Goal: Book appointment/travel/reservation

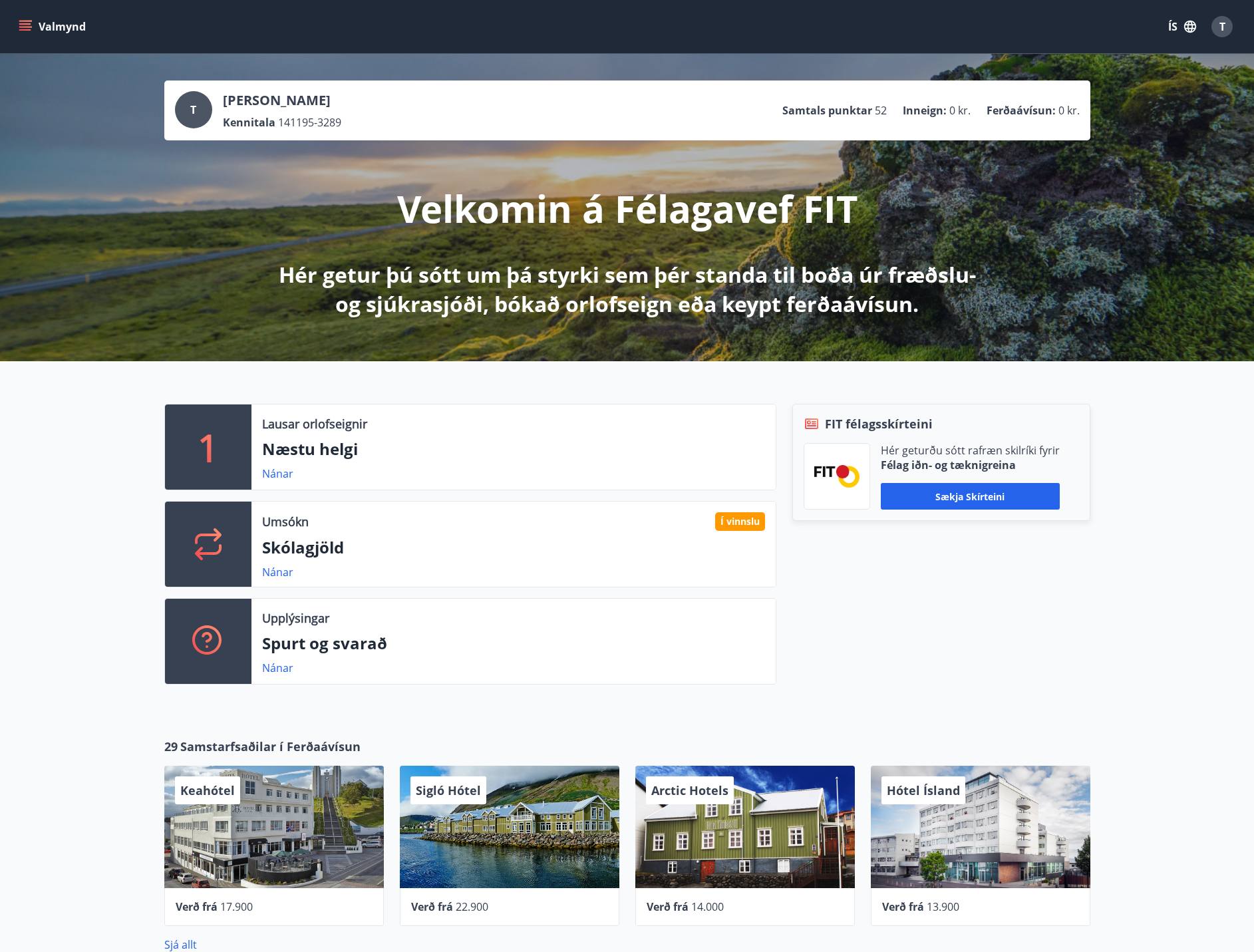
click at [718, 521] on div "Í vinnslu" at bounding box center [740, 521] width 50 height 18
click at [268, 572] on link "Nánar" at bounding box center [278, 572] width 31 height 15
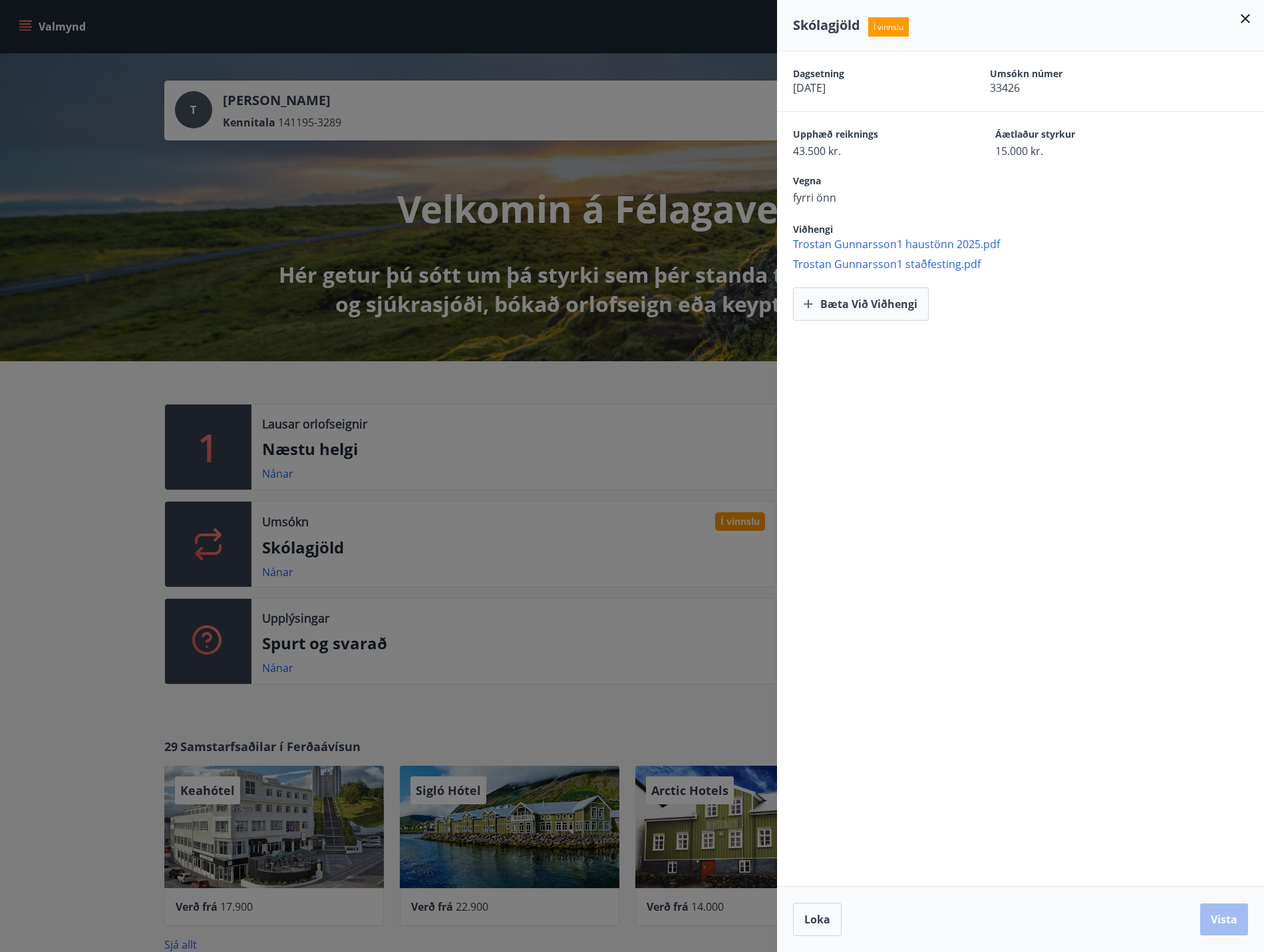
click at [91, 490] on div at bounding box center [632, 476] width 1264 height 952
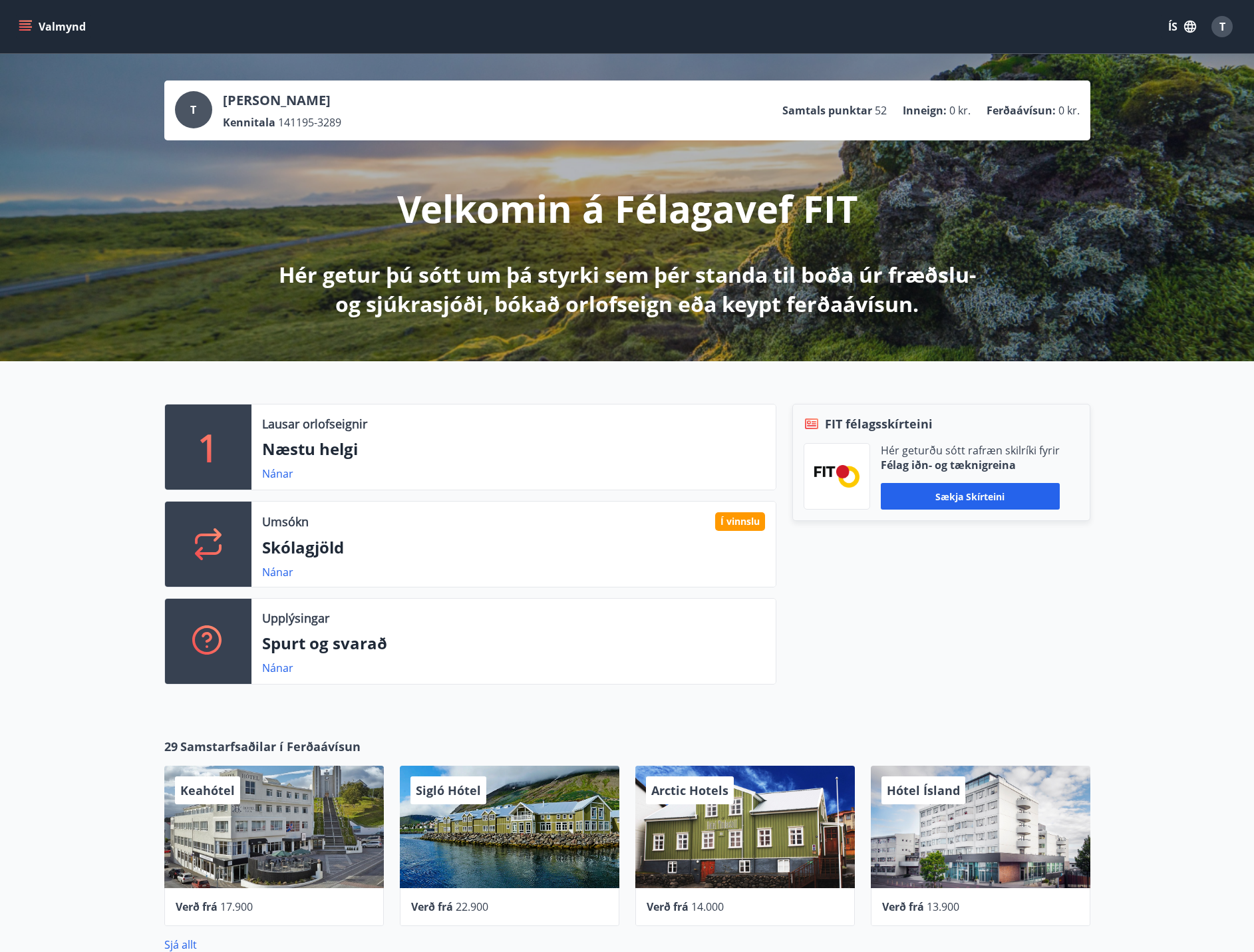
click at [65, 35] on button "Valmynd" at bounding box center [53, 26] width 75 height 24
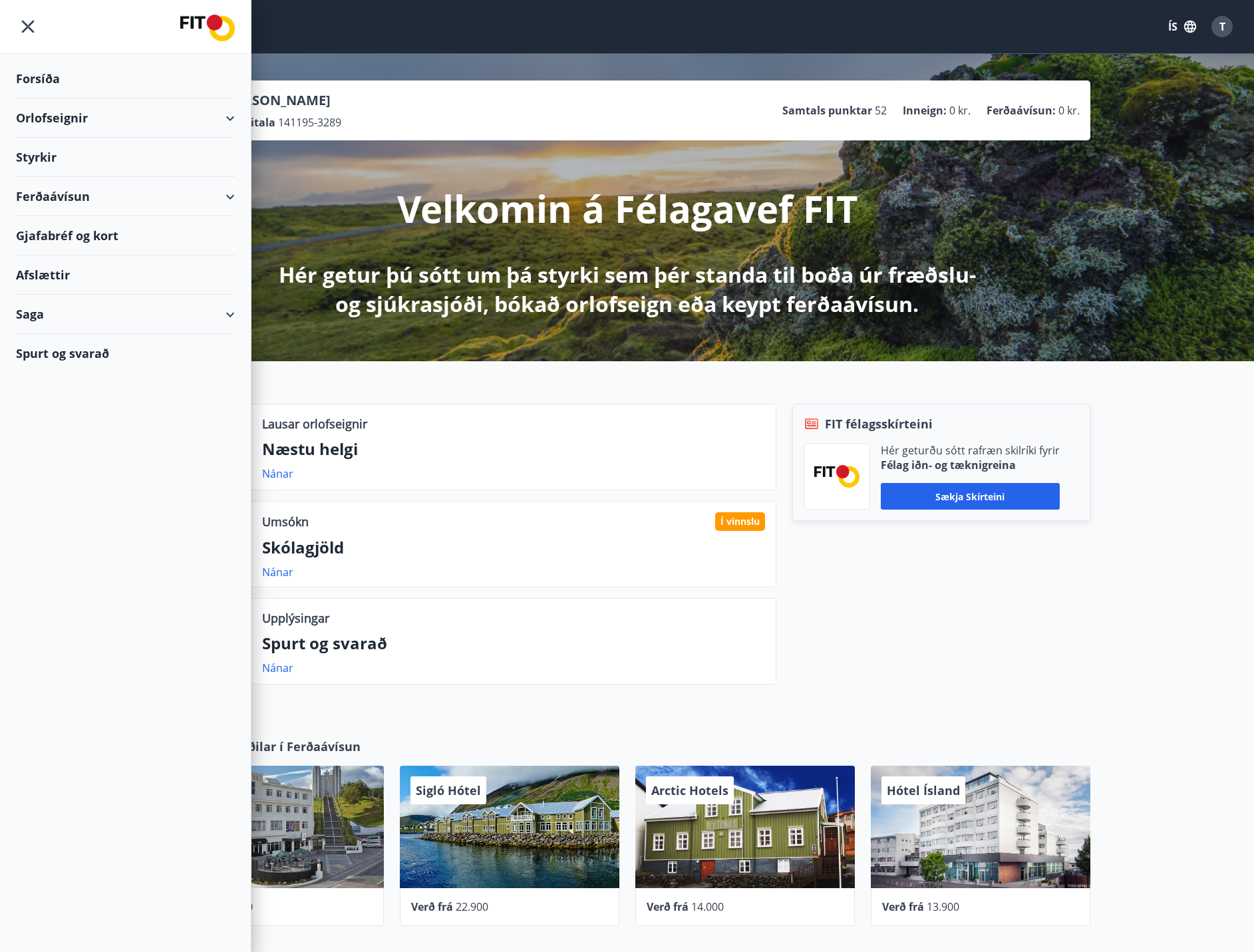
click at [86, 124] on div "Orlofseignir" at bounding box center [125, 118] width 219 height 39
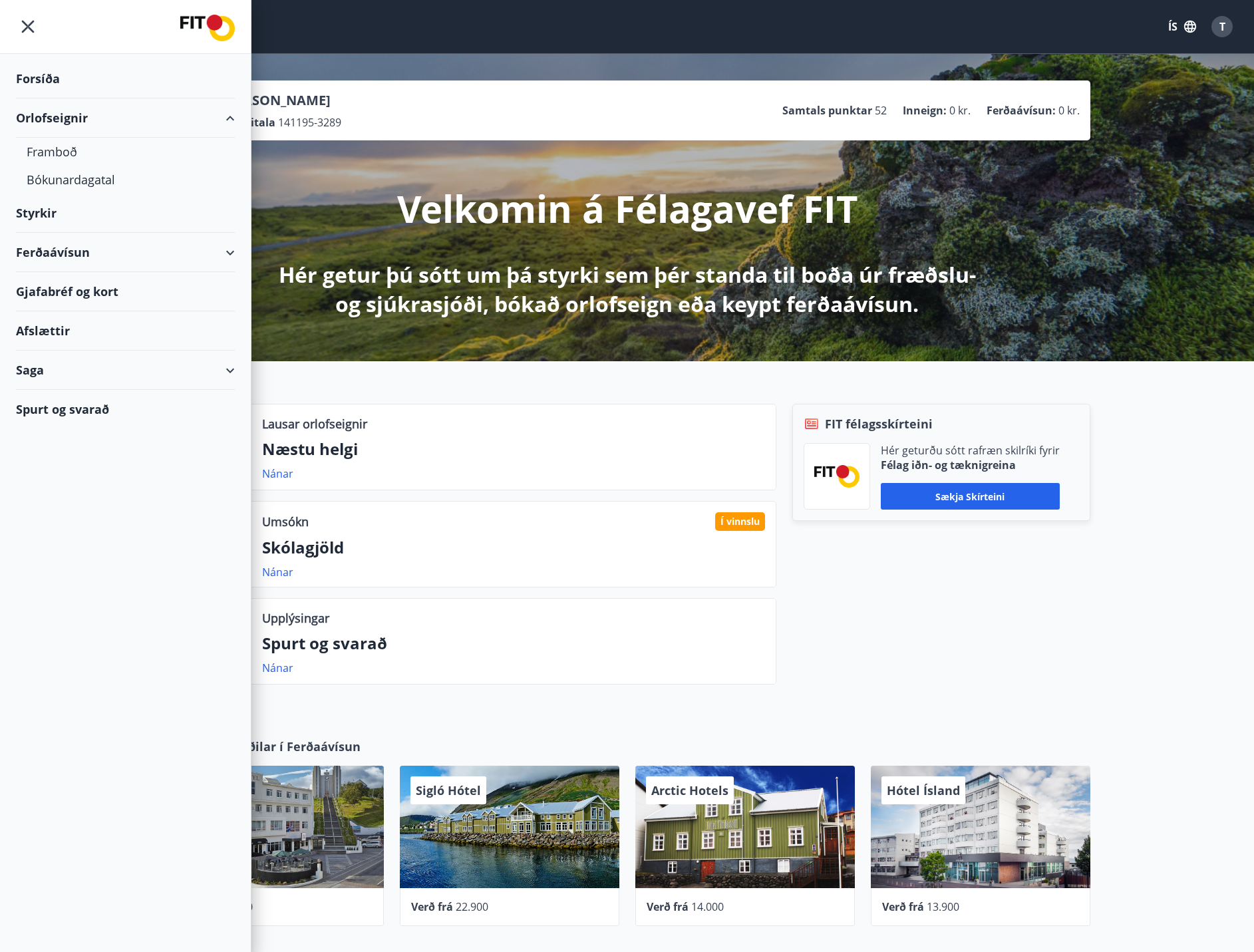
click at [85, 130] on div "Orlofseignir" at bounding box center [125, 118] width 219 height 39
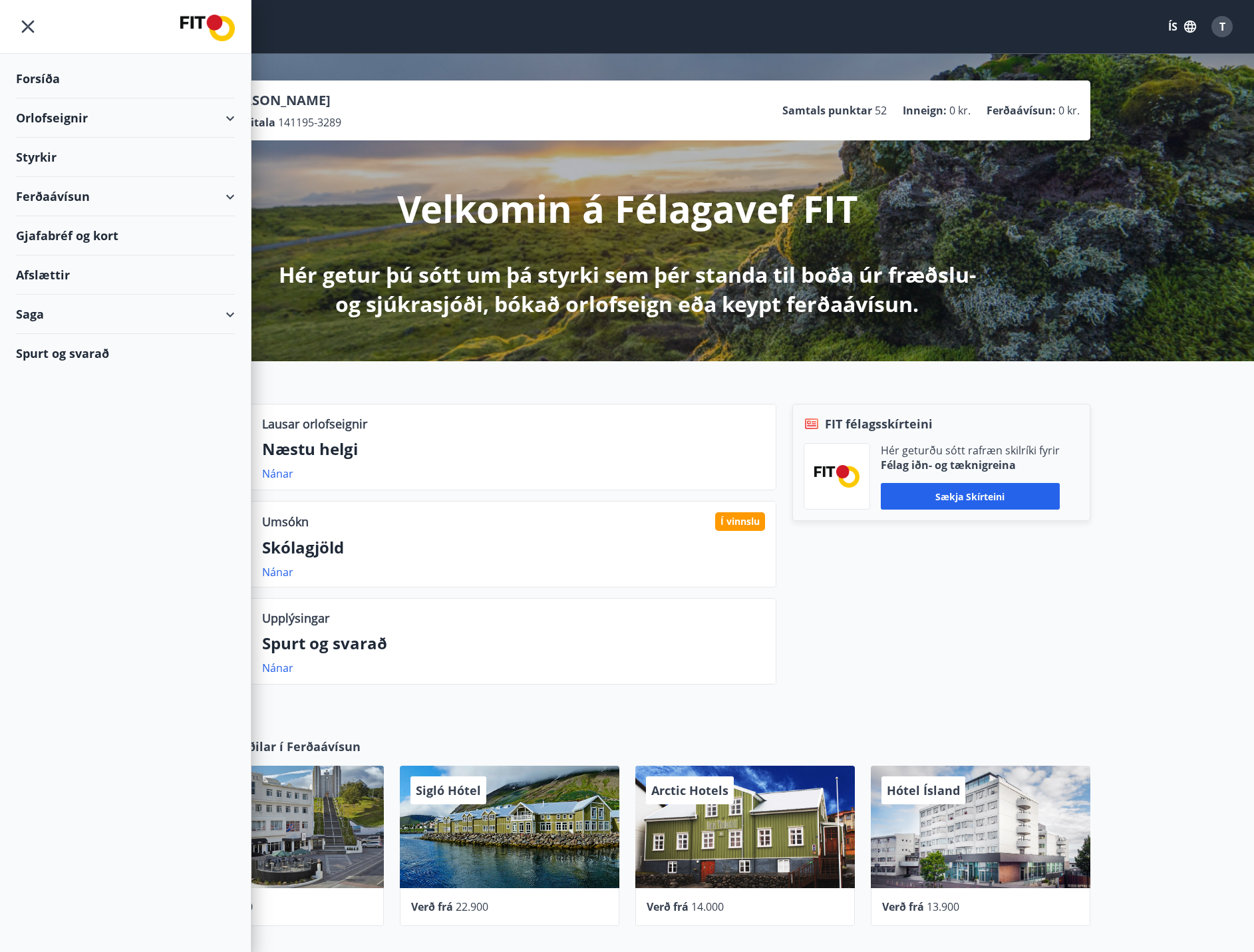
click at [104, 87] on div "Forsíða" at bounding box center [125, 79] width 219 height 39
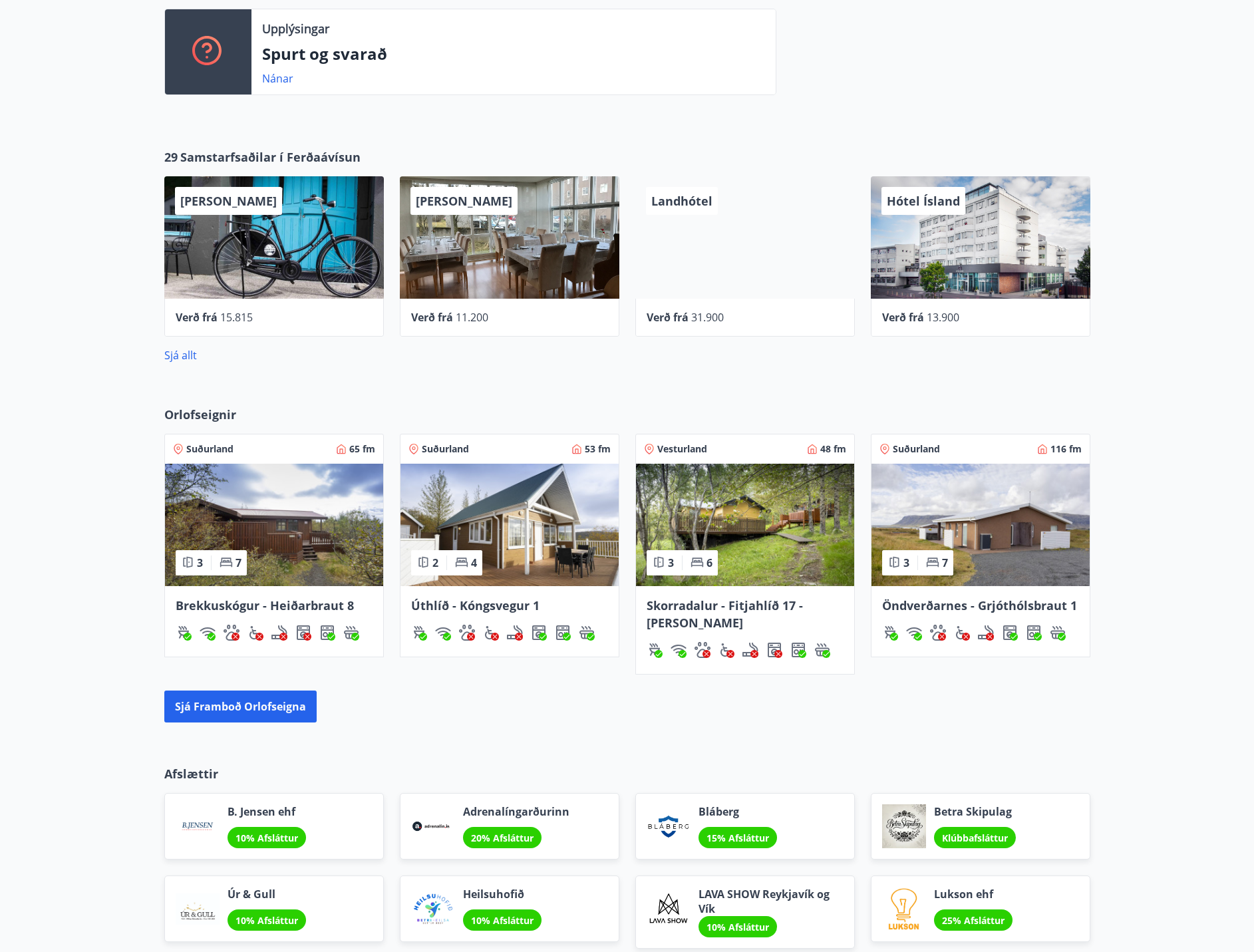
scroll to position [599, 0]
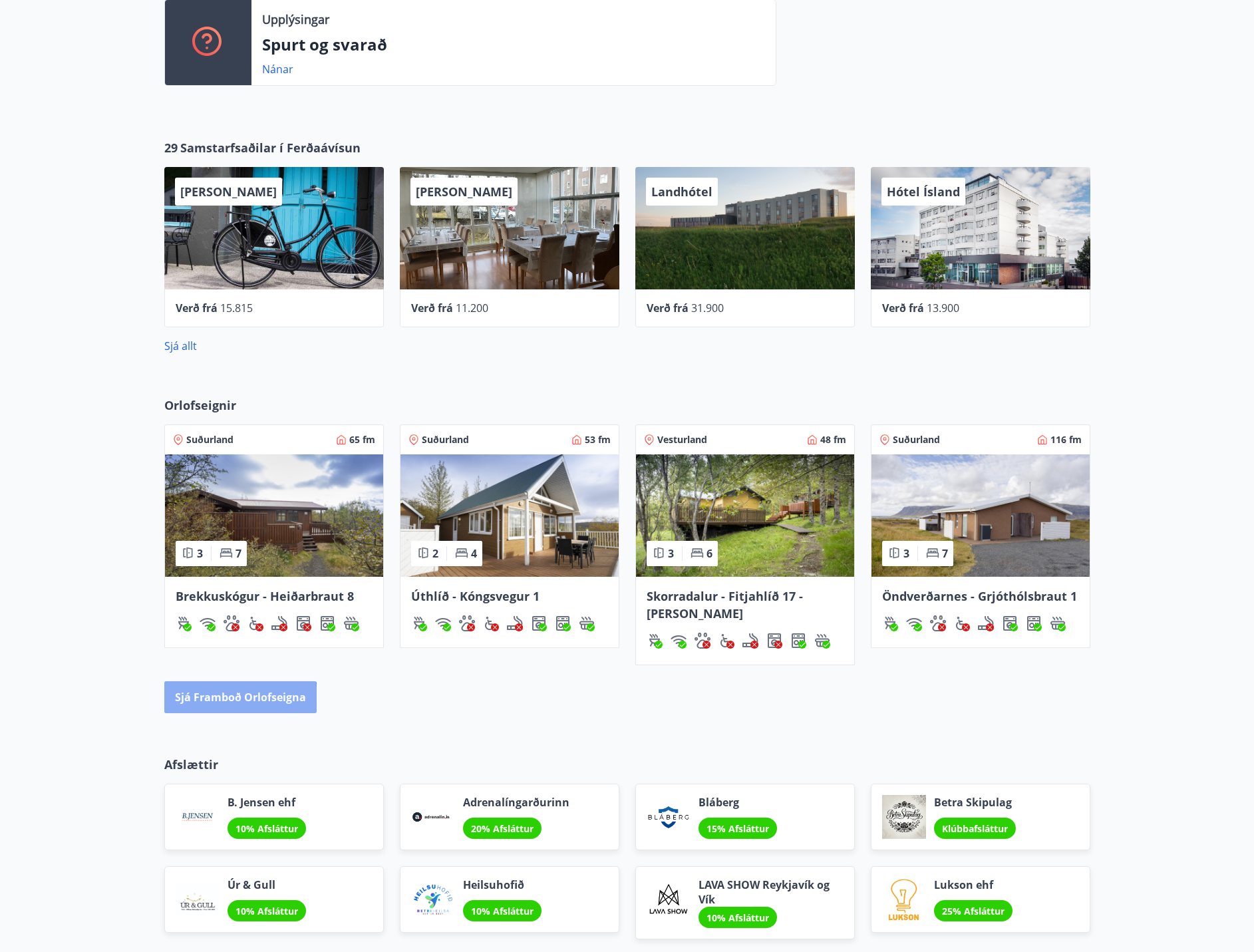
click at [189, 701] on button "Sjá framboð orlofseigna" at bounding box center [240, 697] width 153 height 32
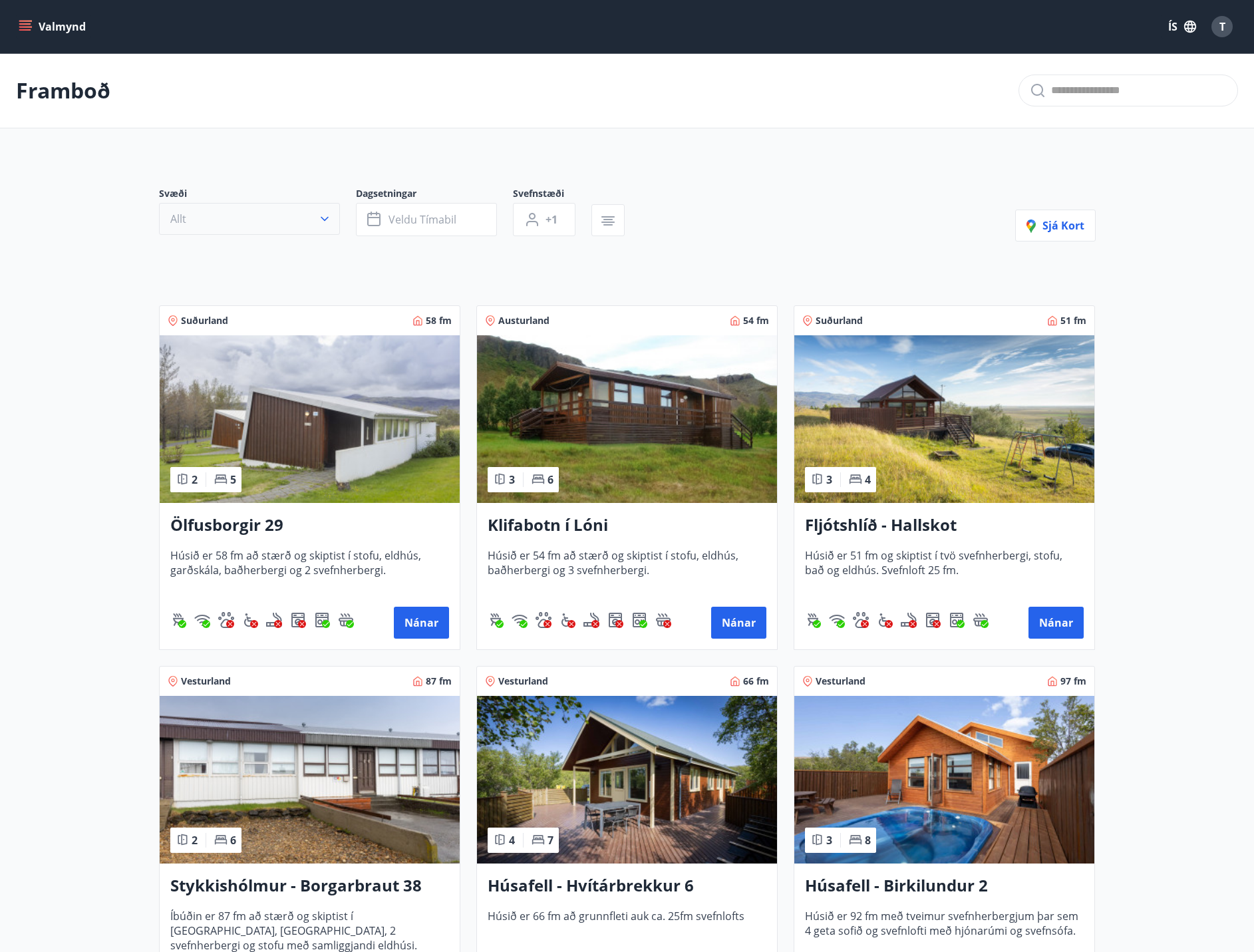
click at [320, 223] on icon "button" at bounding box center [324, 218] width 13 height 13
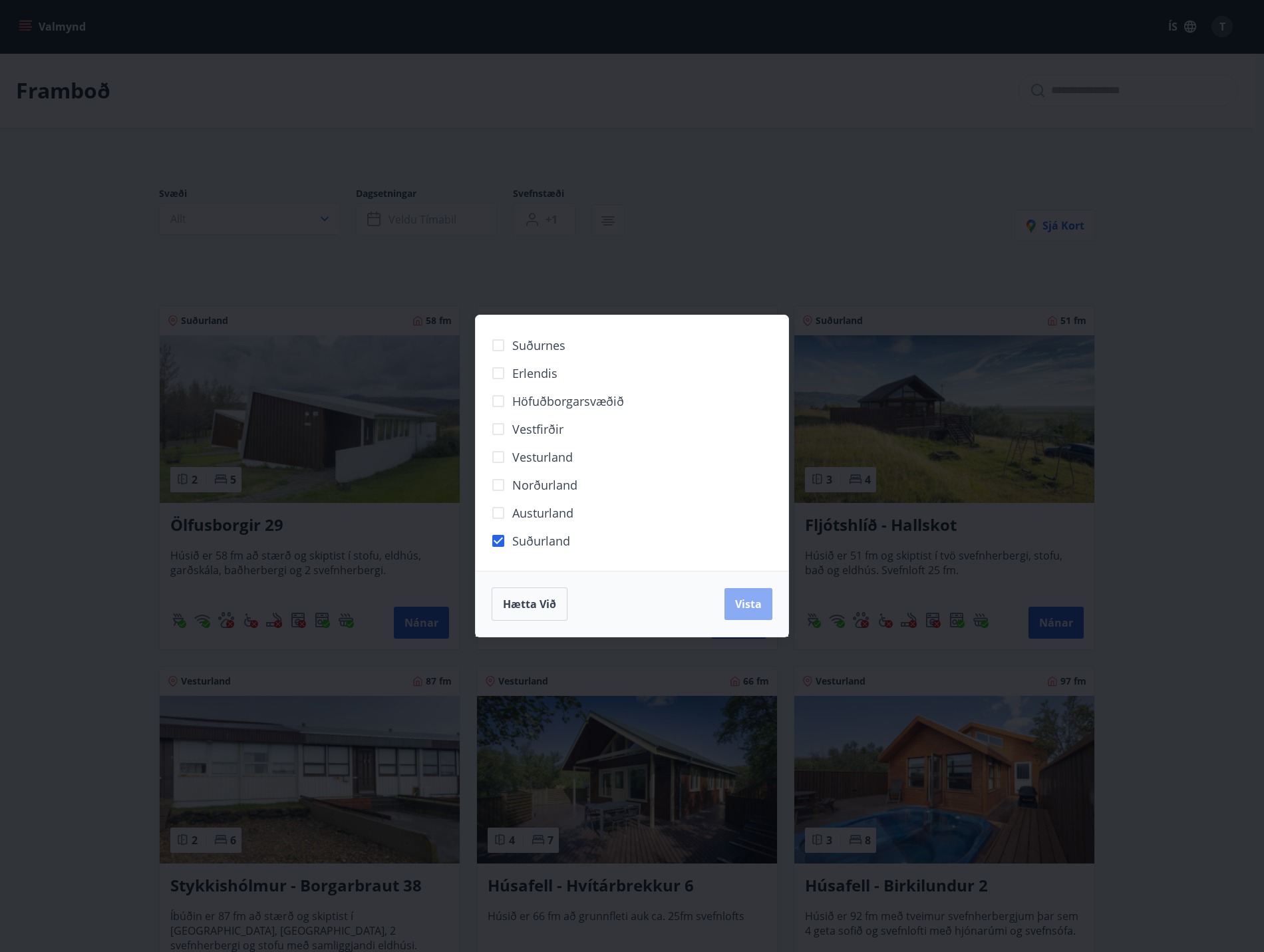
click at [748, 606] on span "Vista" at bounding box center [748, 604] width 26 height 15
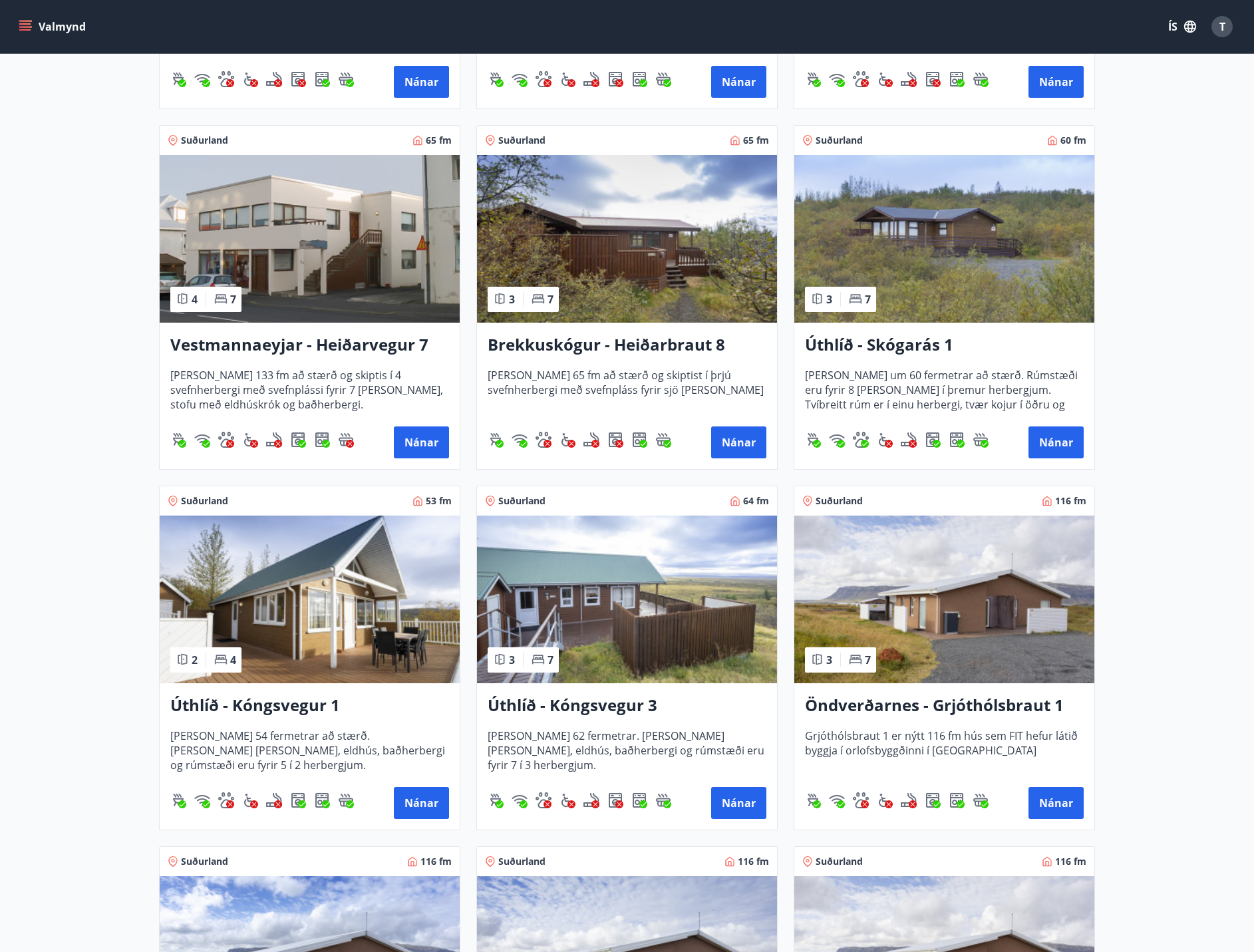
scroll to position [798, 0]
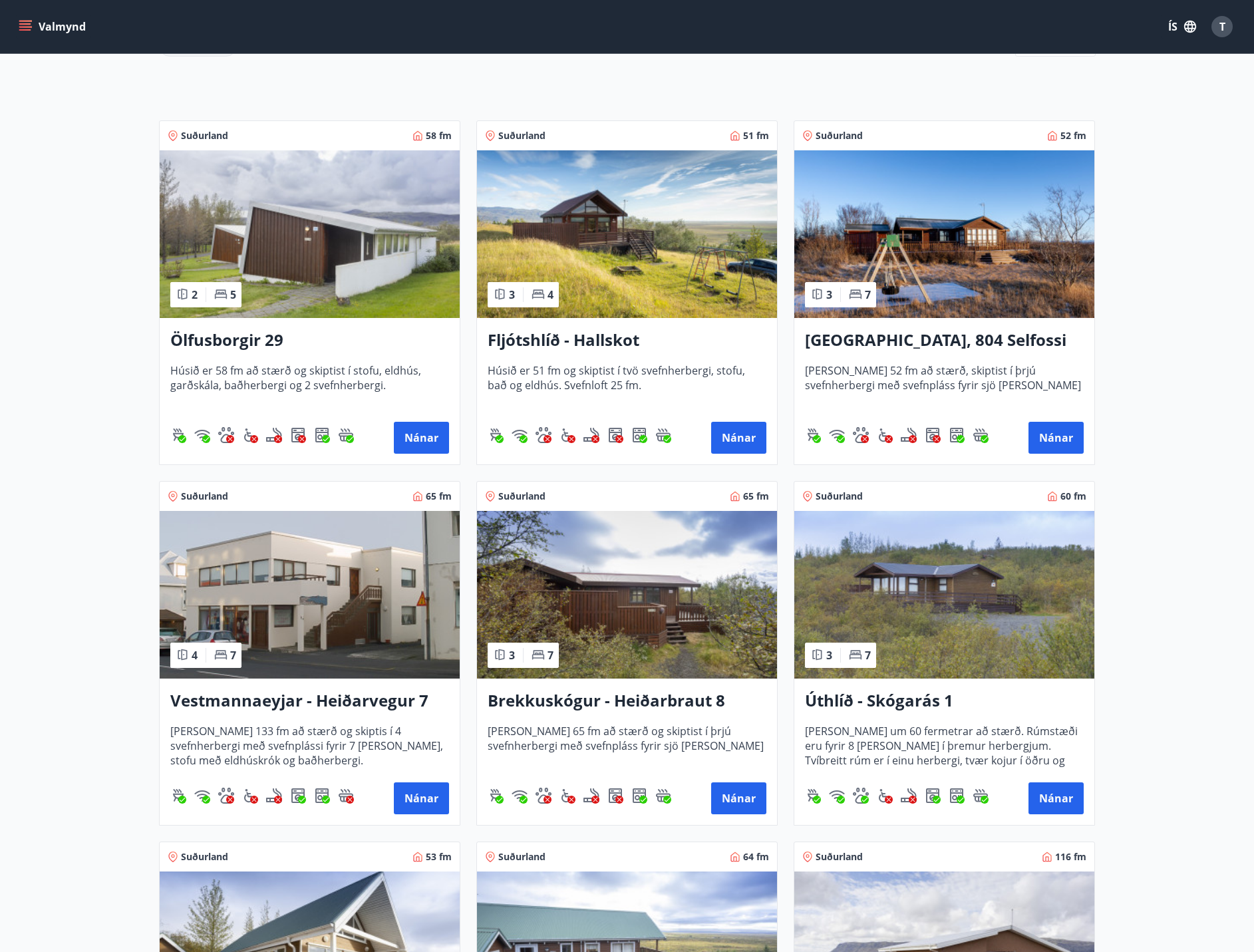
click at [332, 621] on img at bounding box center [310, 594] width 300 height 168
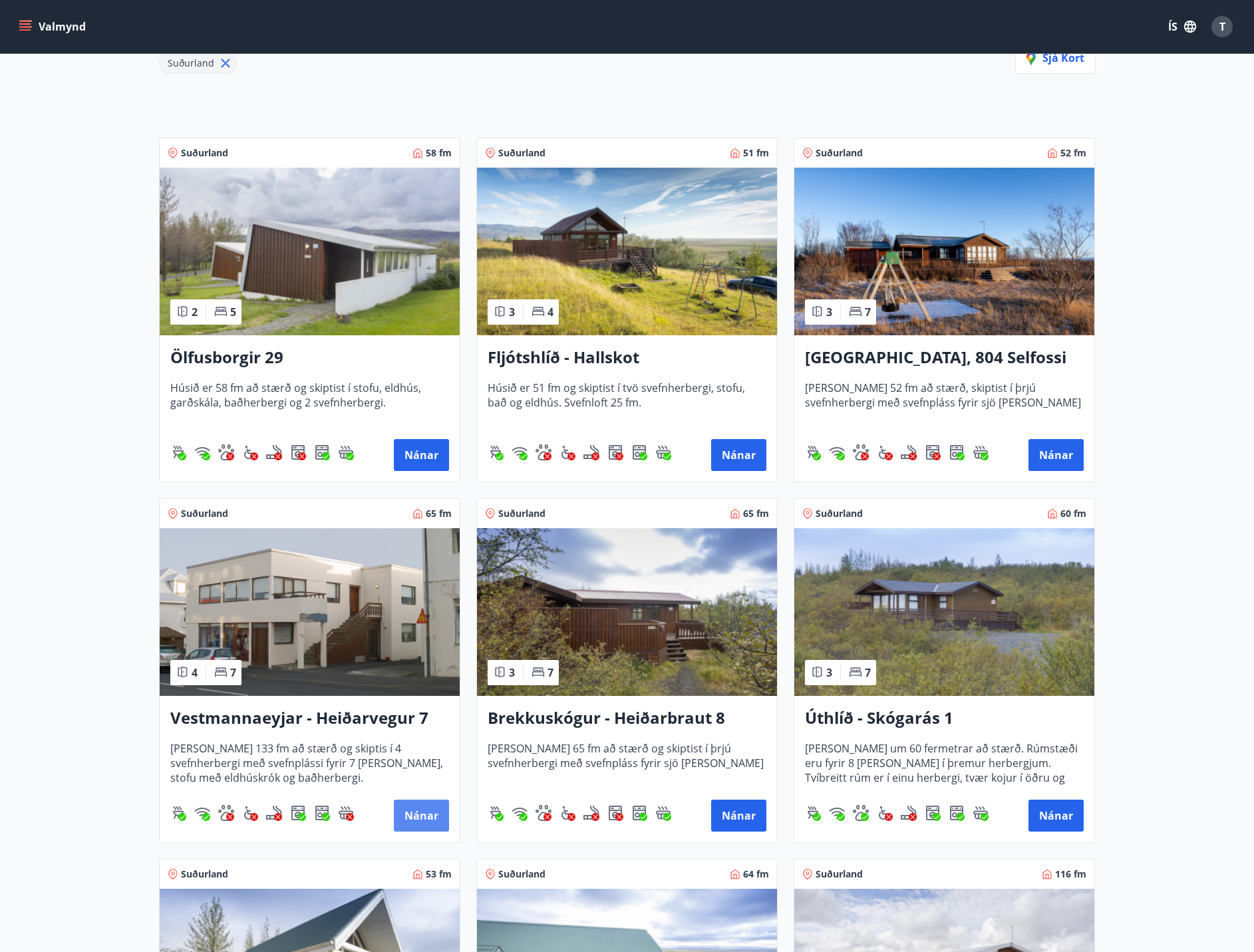
click at [408, 810] on button "Nánar" at bounding box center [421, 815] width 55 height 32
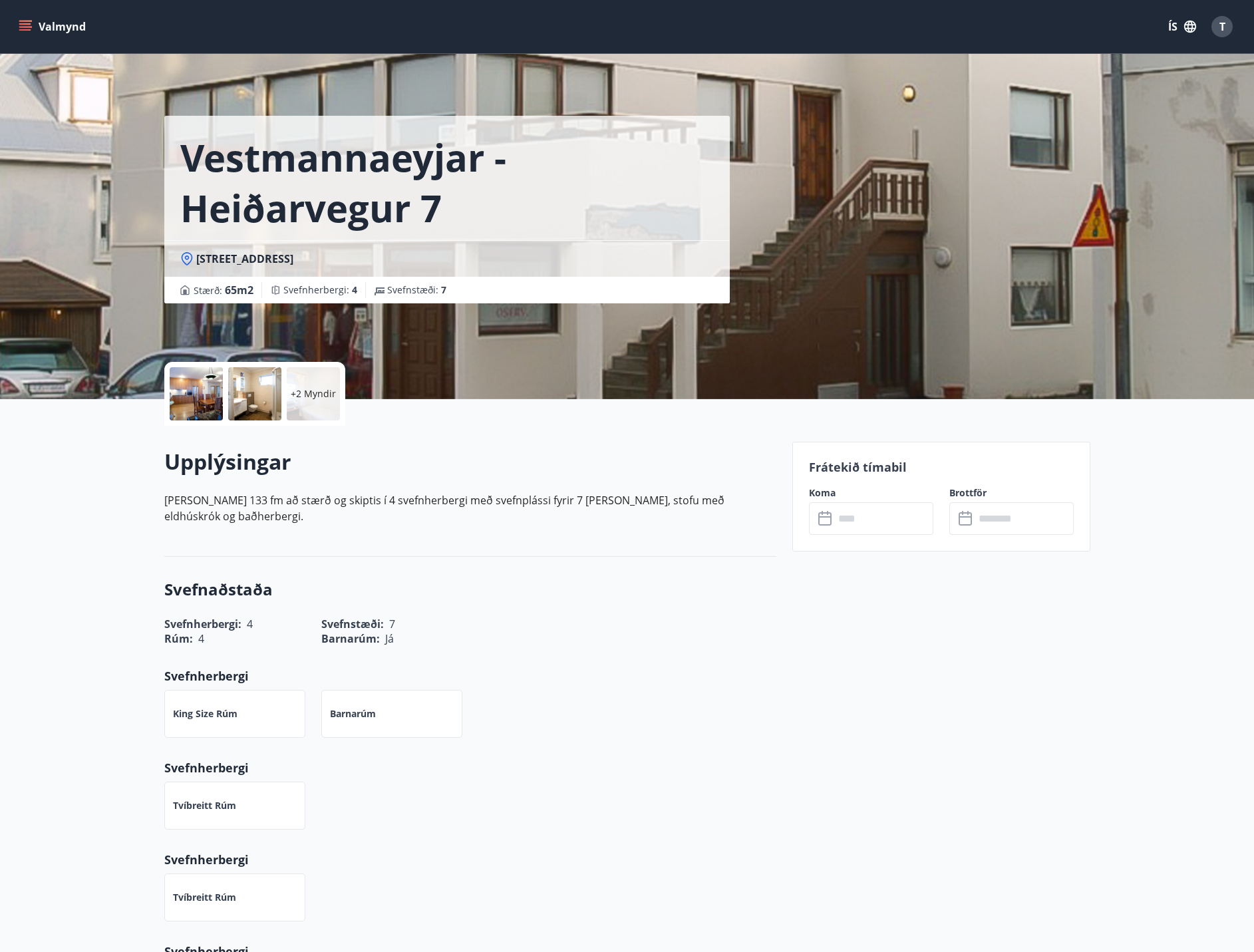
click at [855, 511] on input "text" at bounding box center [884, 518] width 99 height 32
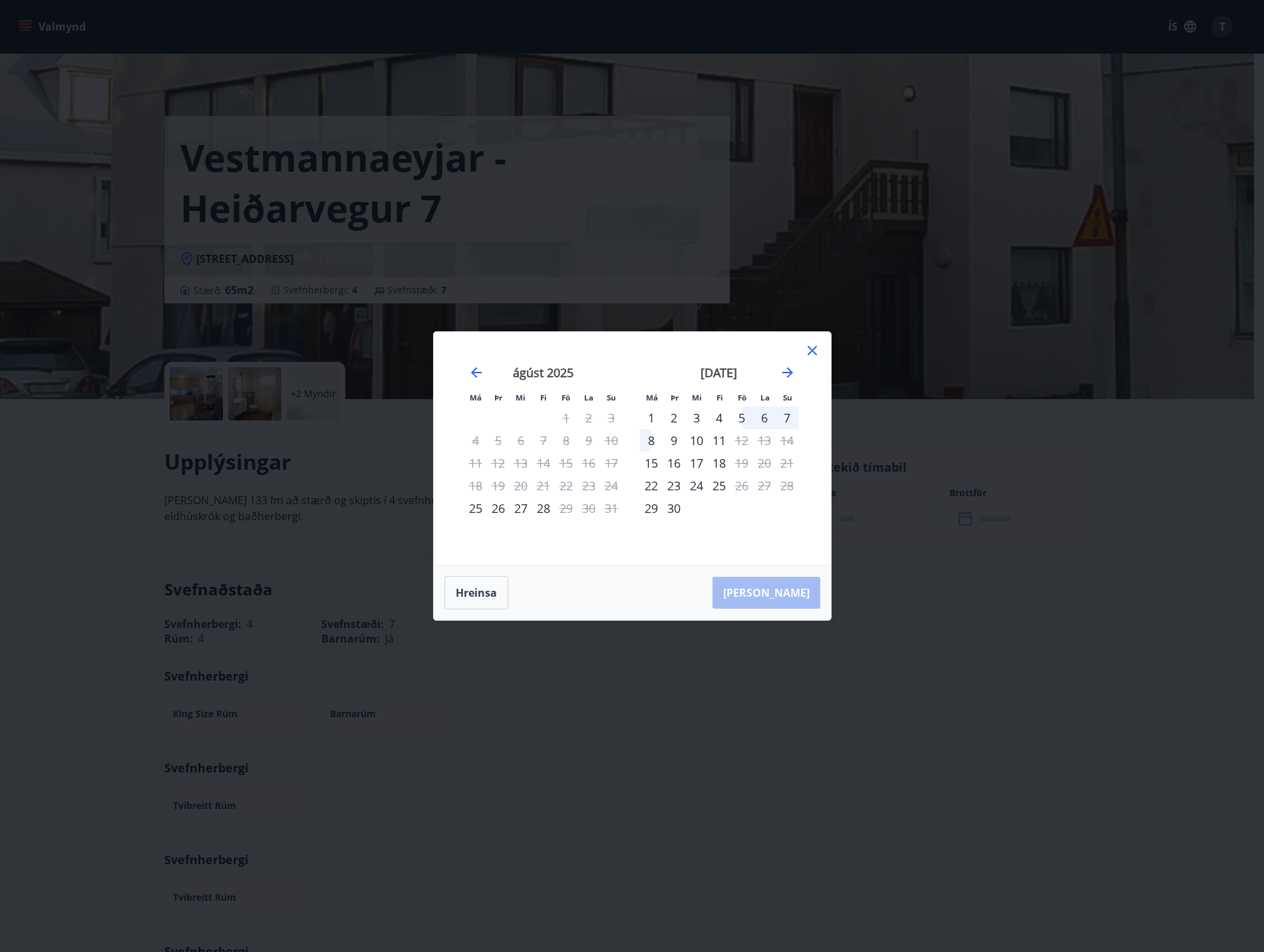
click at [676, 651] on div "Má Þr Mi Fi Fö La Su Má Þr Mi Fi Fö La Su [DATE] 1 2 3 4 5 6 7 8 9 10 11 12 13 …" at bounding box center [632, 476] width 1264 height 952
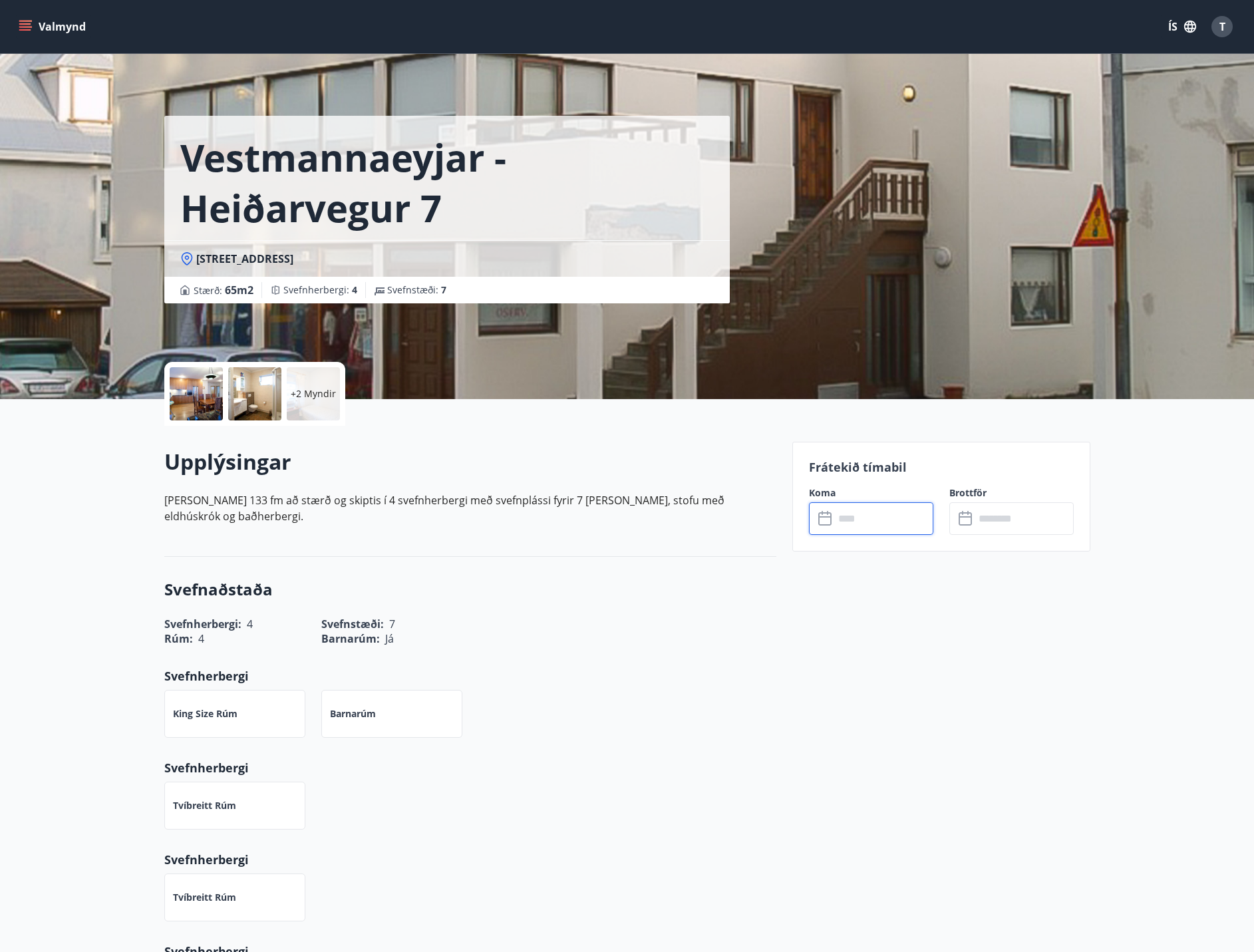
click at [849, 517] on input "text" at bounding box center [884, 518] width 99 height 32
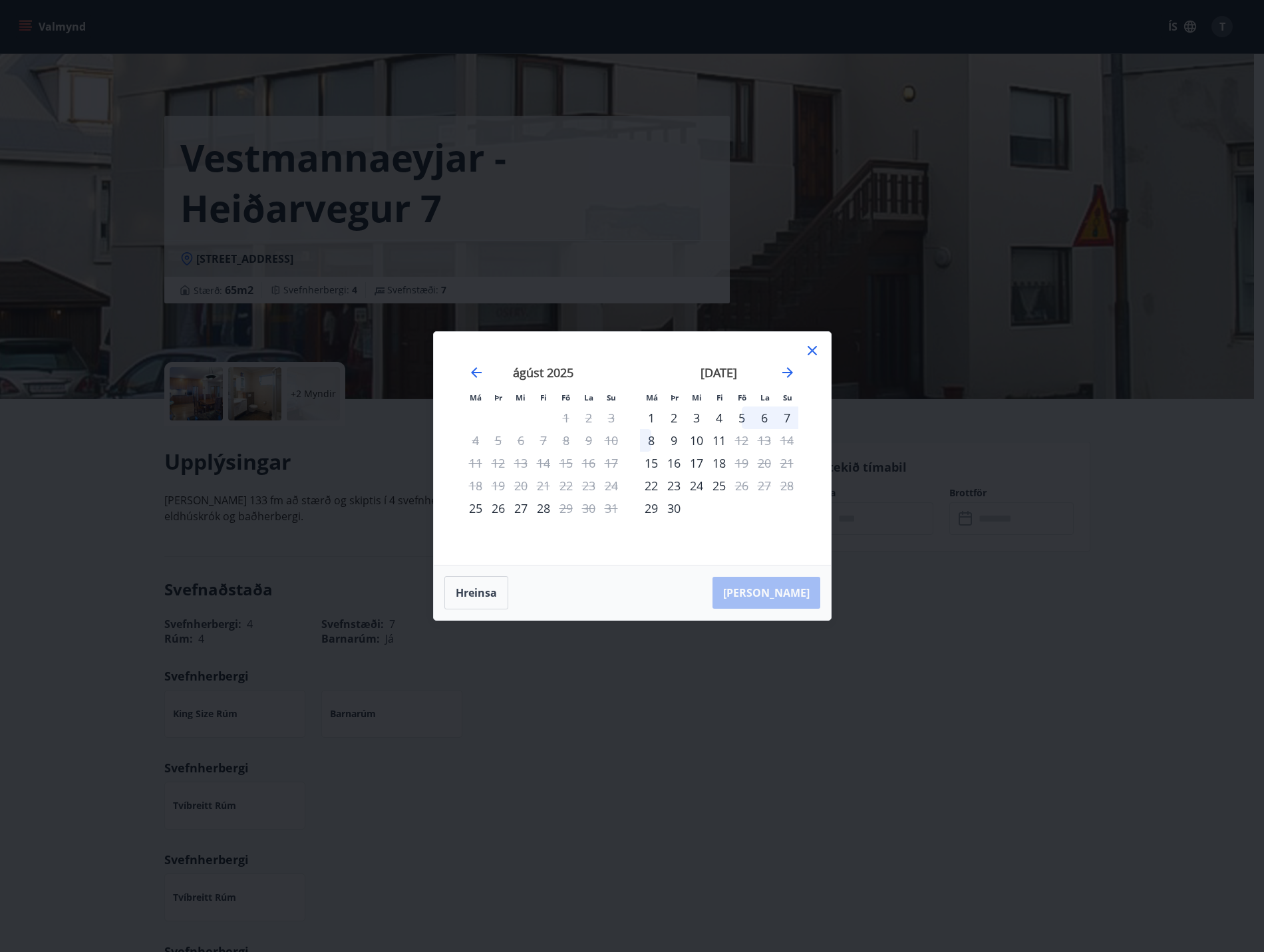
click at [797, 373] on div "[DATE]" at bounding box center [718, 377] width 158 height 58
click at [793, 371] on icon "Move forward to switch to the next month." at bounding box center [787, 373] width 16 height 16
click at [787, 376] on icon "Move forward to switch to the next month." at bounding box center [787, 373] width 16 height 16
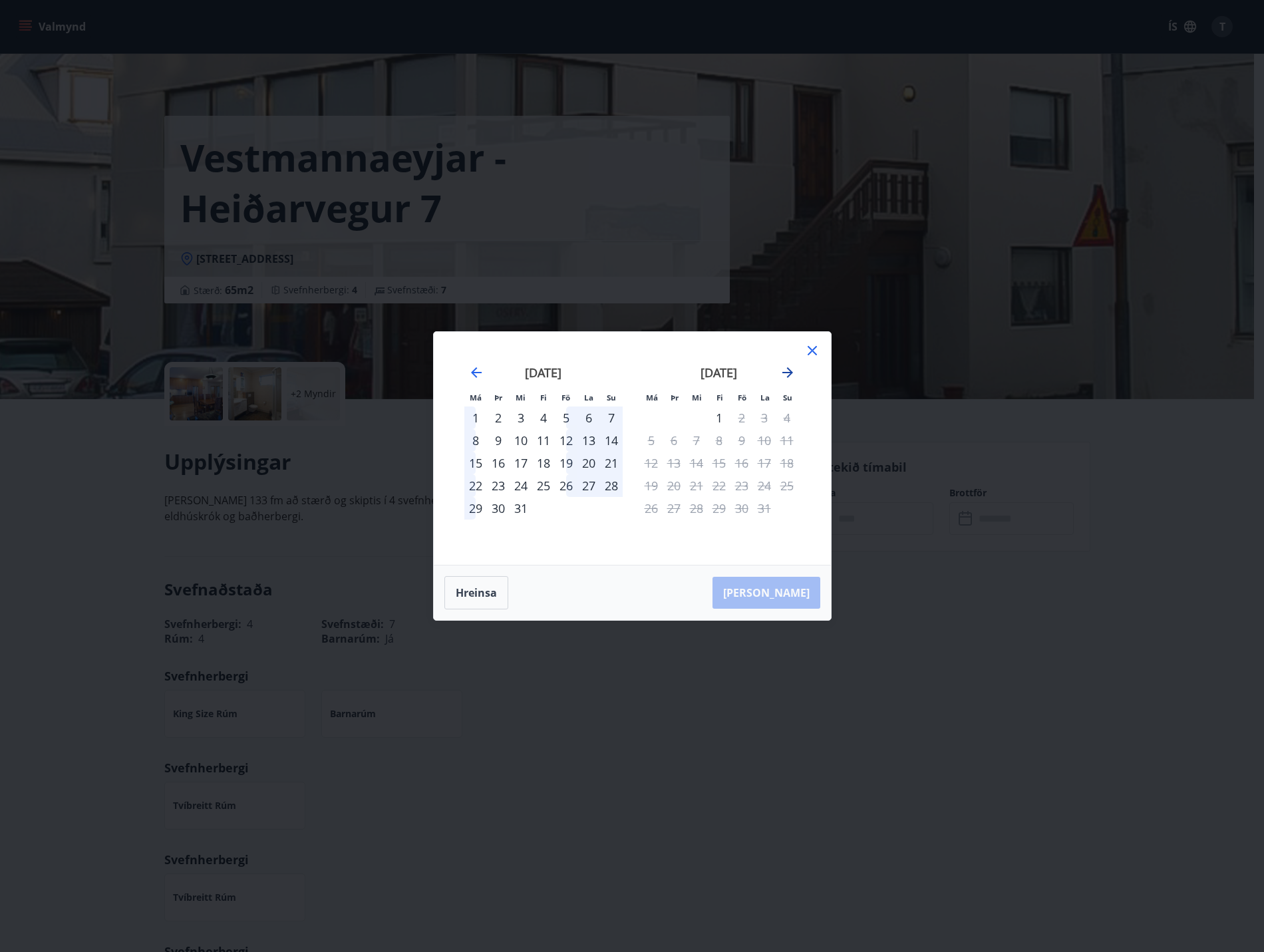
click at [787, 376] on icon "Move forward to switch to the next month." at bounding box center [787, 373] width 16 height 16
click at [1072, 606] on div "Má Þr Mi Fi Fö La Su Má Þr Mi Fi Fö La Su [DATE] 1 2 3 4 5 6 7 8 9 10 11 12 13 …" at bounding box center [632, 476] width 1264 height 952
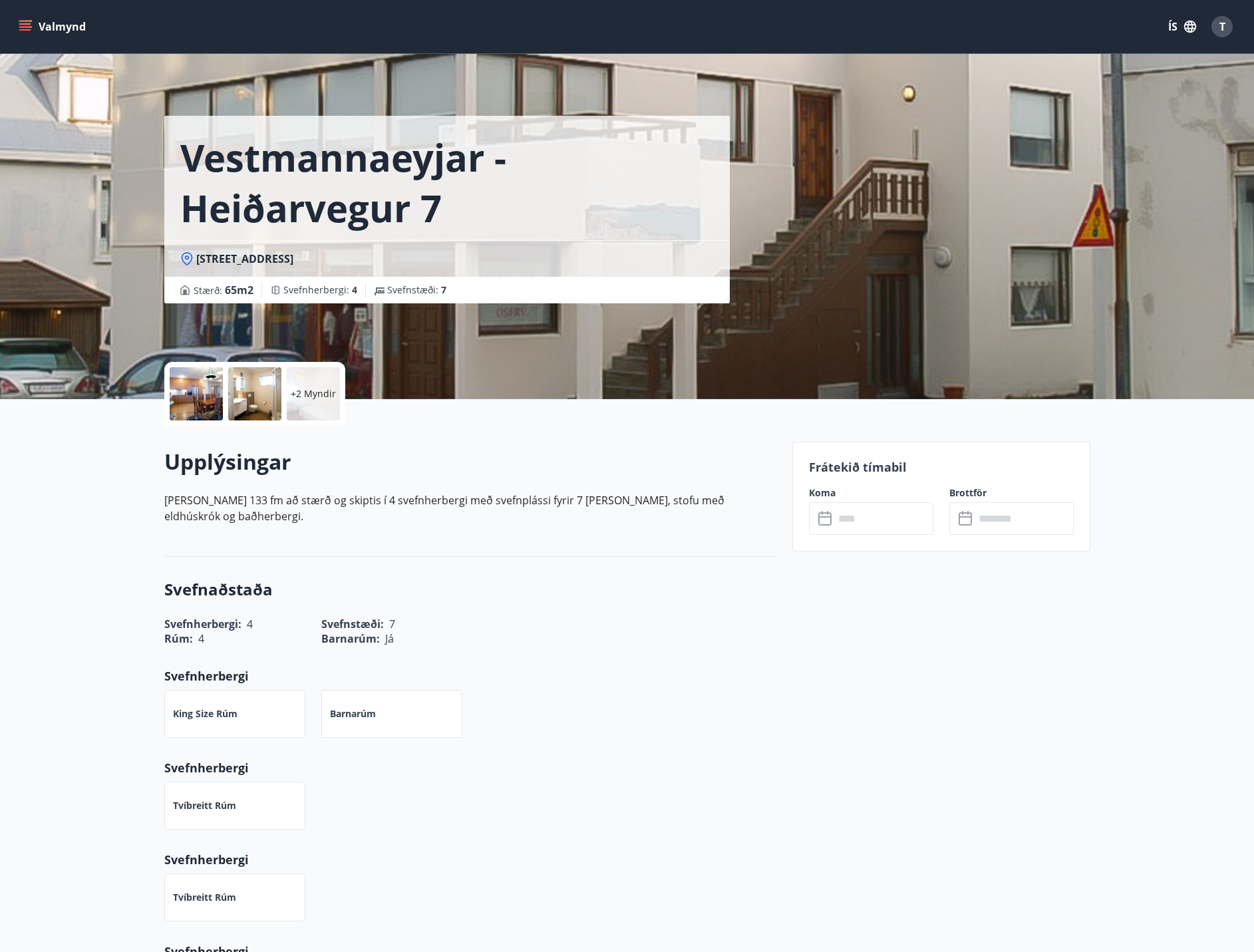
click at [67, 22] on button "Valmynd" at bounding box center [53, 26] width 75 height 24
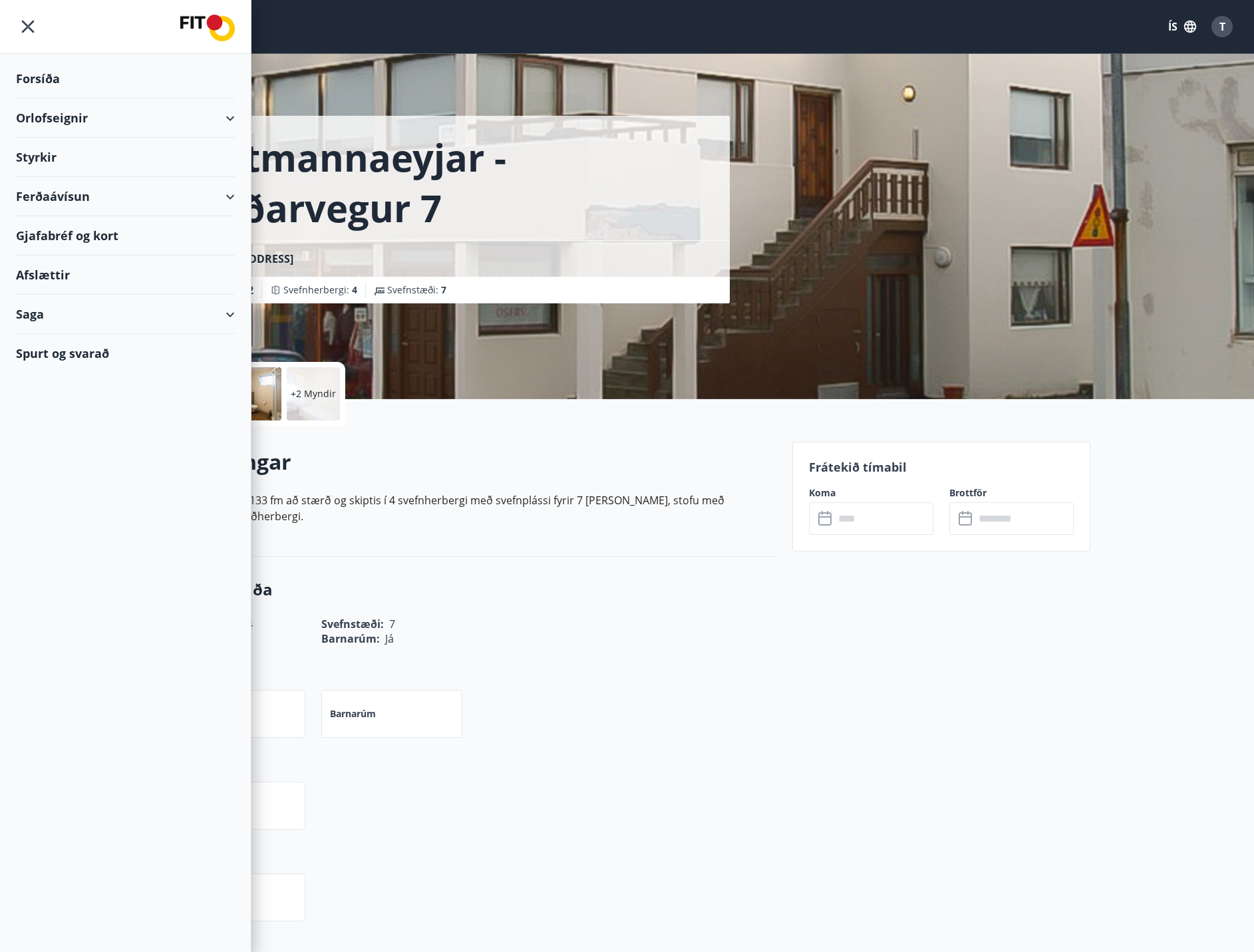
click at [55, 89] on div "Forsíða" at bounding box center [125, 79] width 219 height 39
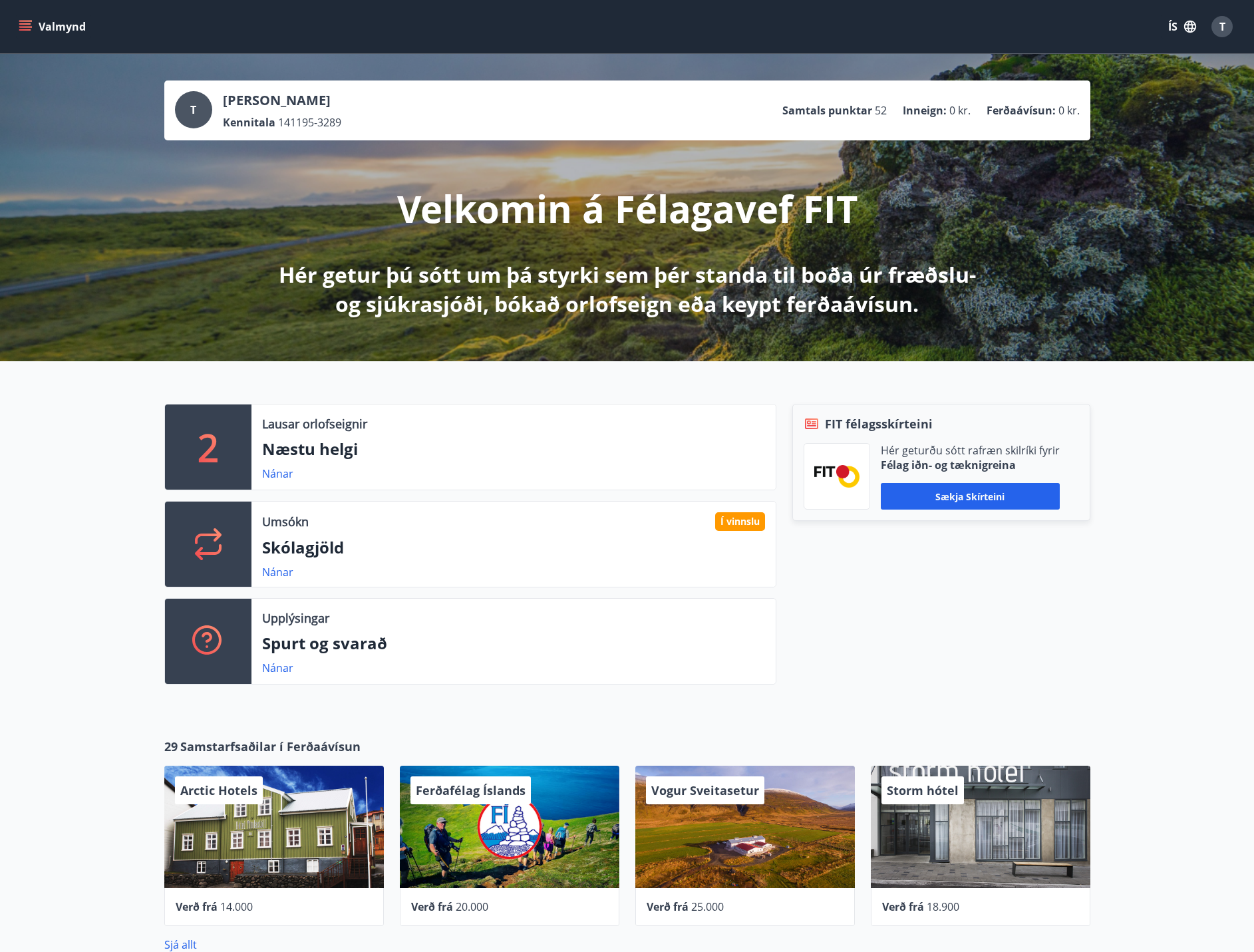
click at [15, 16] on div "Valmynd ÍS T" at bounding box center [627, 26] width 1254 height 53
click at [24, 22] on icon "menu" at bounding box center [24, 26] width 13 height 13
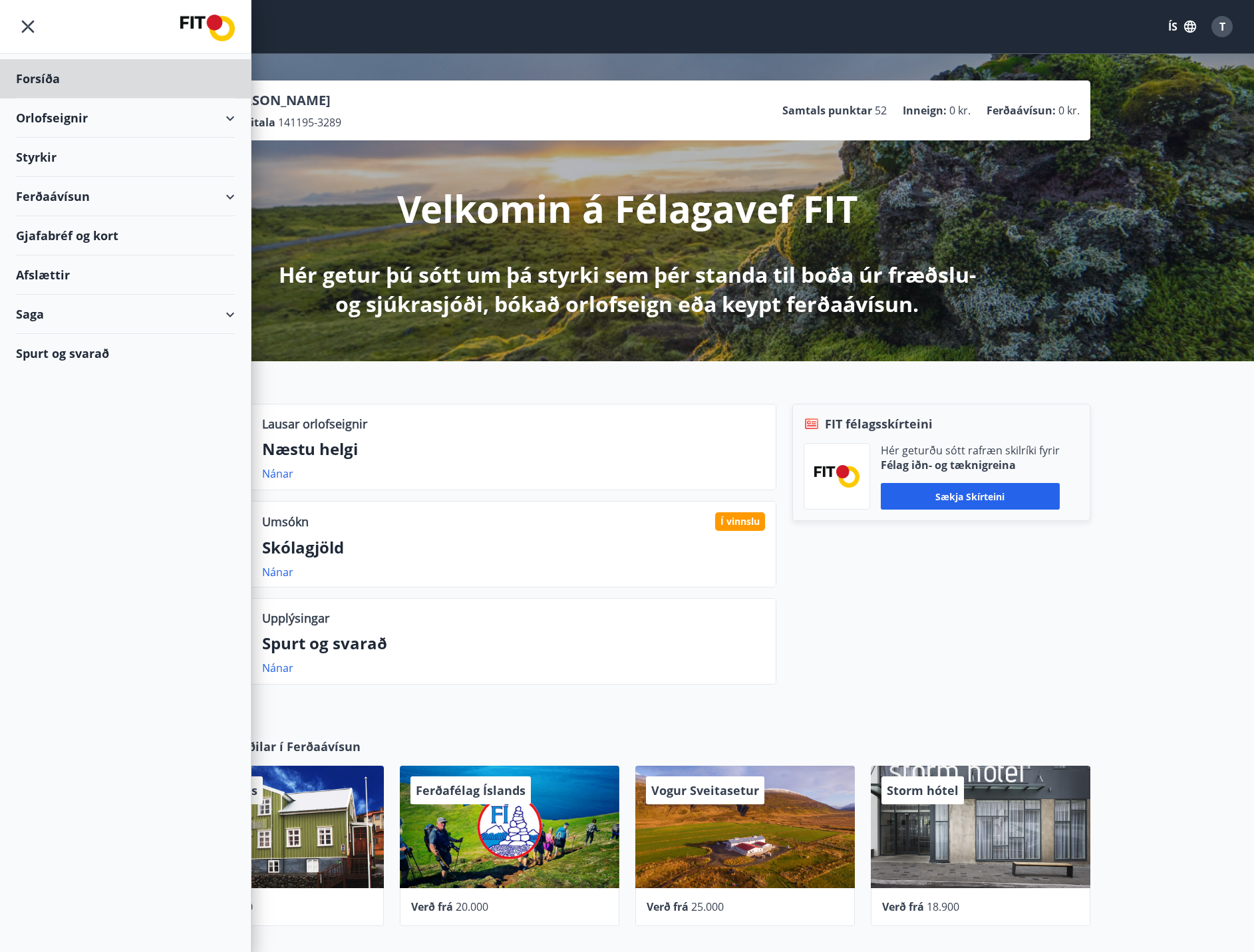
click at [51, 99] on div "Styrkir" at bounding box center [125, 79] width 219 height 39
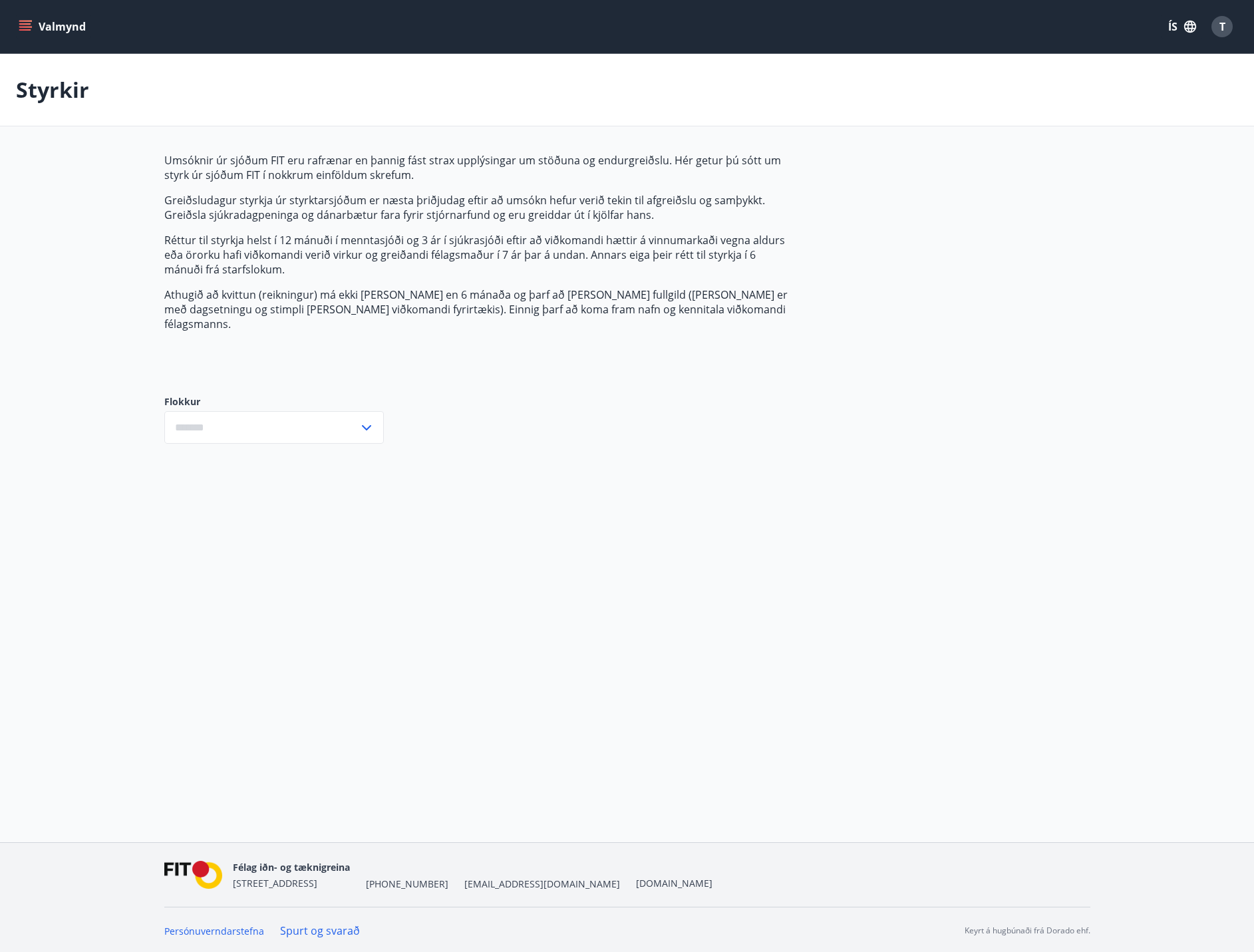
type input "***"
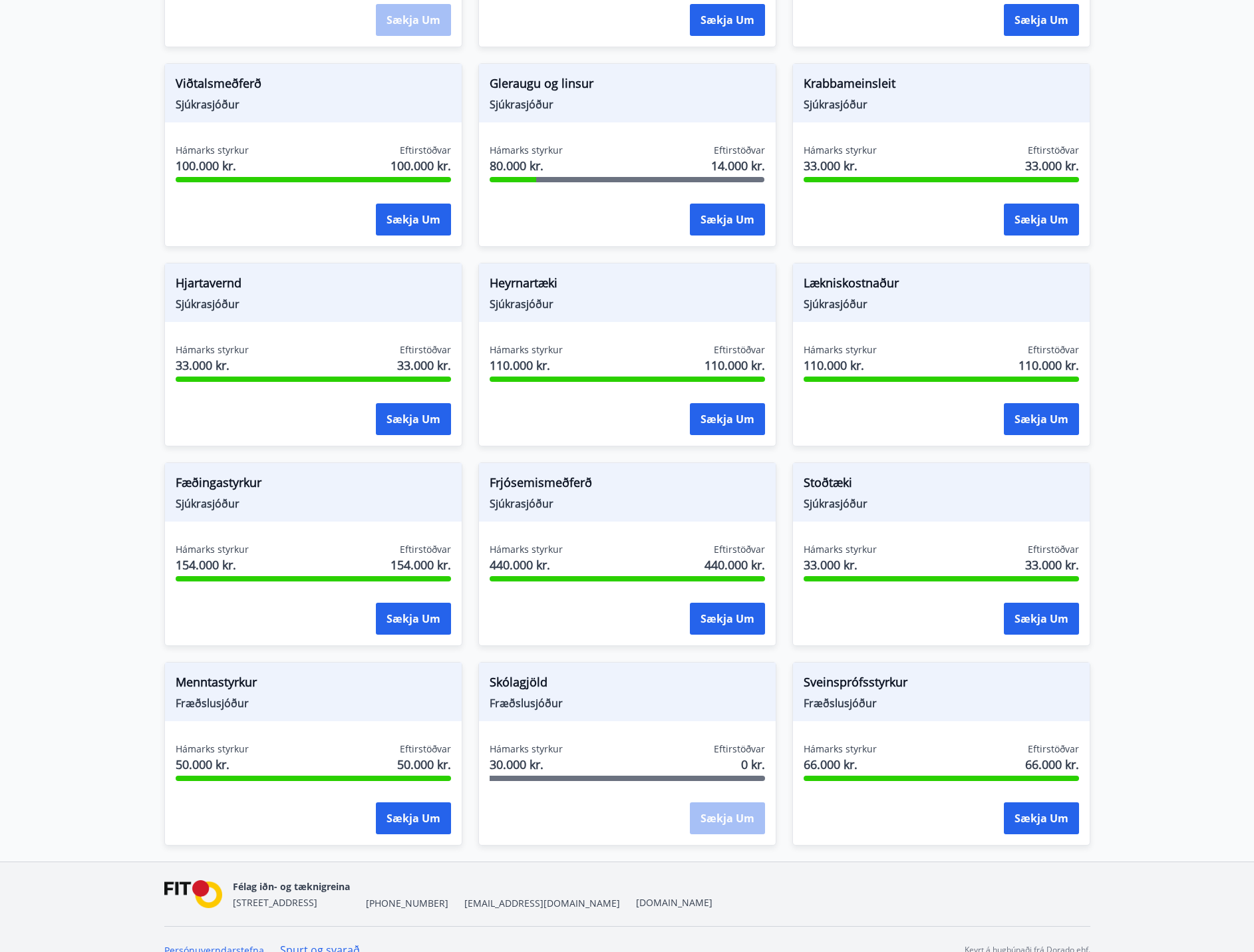
scroll to position [607, 0]
